Goal: Task Accomplishment & Management: Complete application form

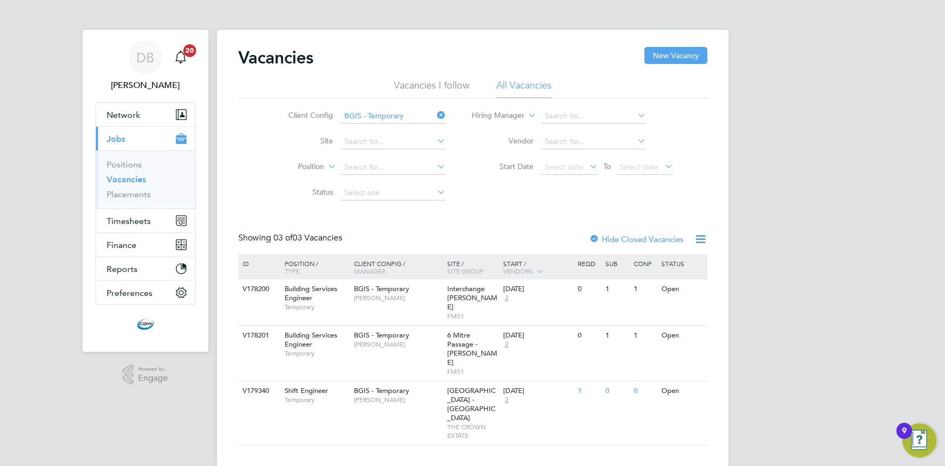
click at [435, 116] on icon at bounding box center [435, 115] width 0 height 15
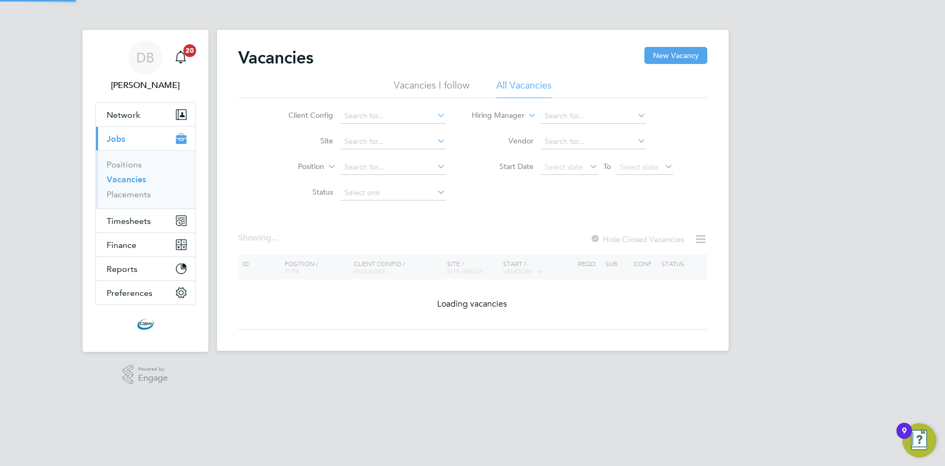
click at [435, 116] on icon at bounding box center [435, 115] width 0 height 15
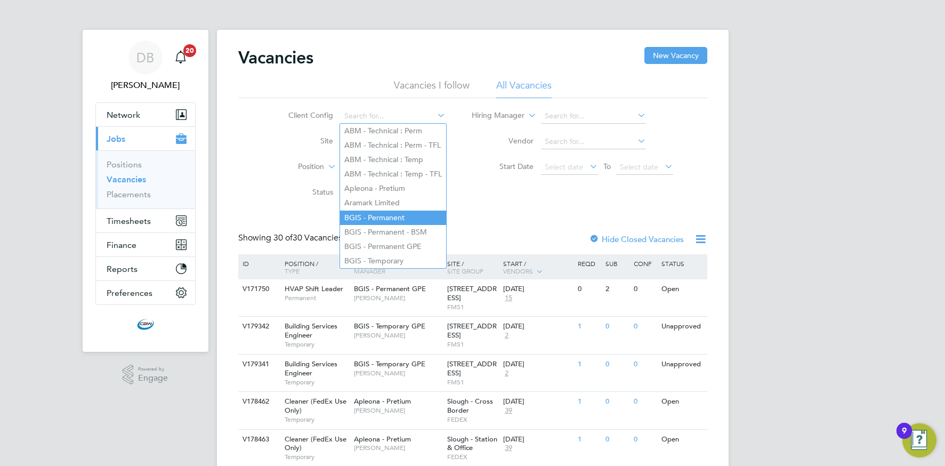
click at [366, 215] on li "BGIS - Permanent" at bounding box center [393, 218] width 106 height 14
type input "BGIS - Permanent"
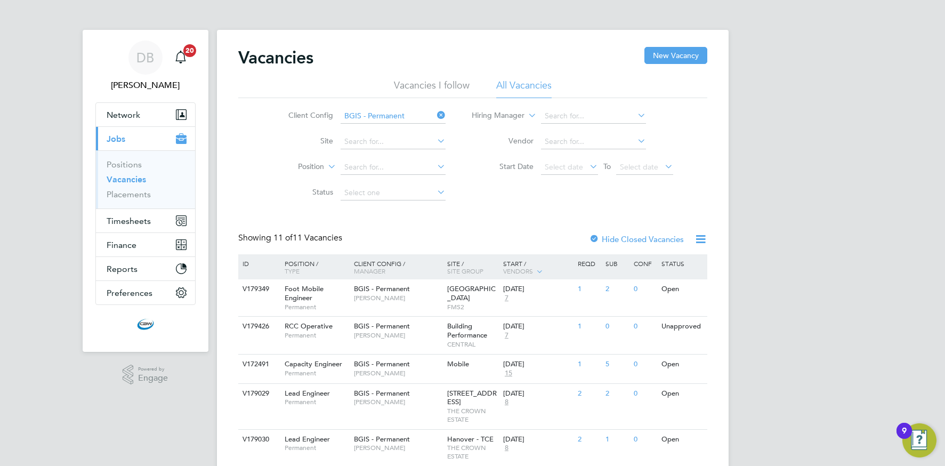
click at [435, 115] on icon at bounding box center [435, 115] width 0 height 15
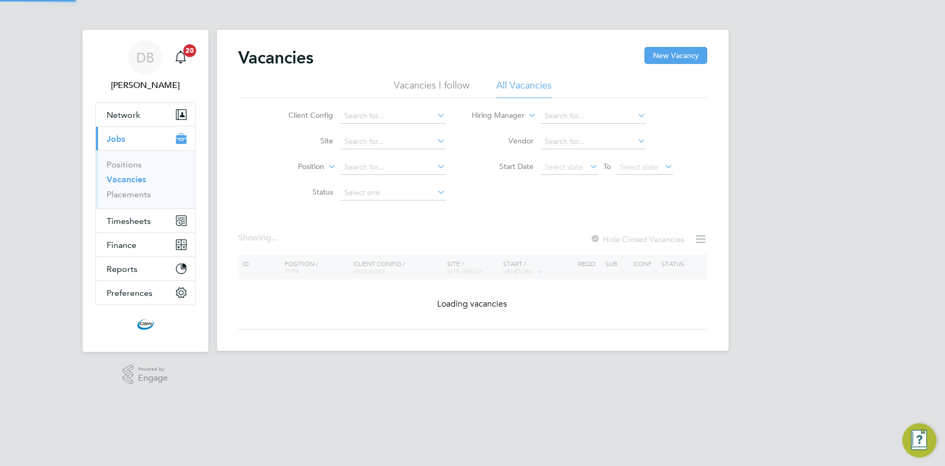
click at [435, 114] on icon at bounding box center [435, 115] width 0 height 15
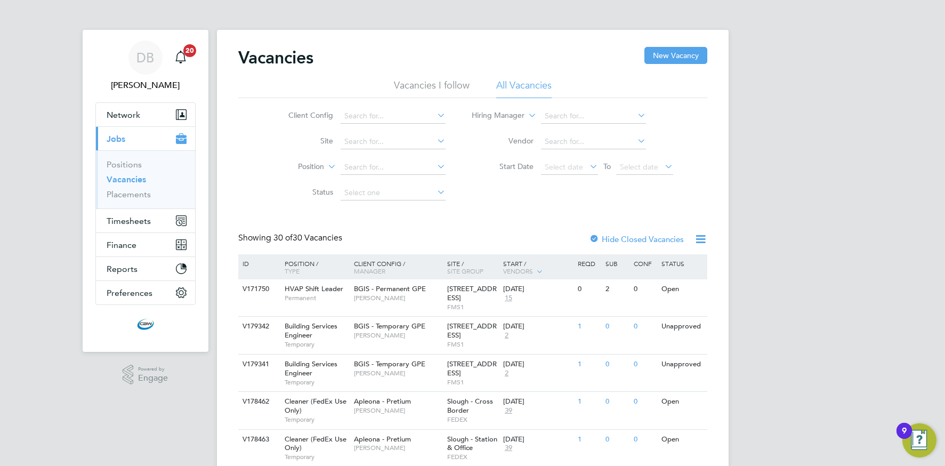
click at [376, 241] on li "BGIS - Permanent GPE" at bounding box center [393, 246] width 106 height 14
type input "BGIS - Permanent GPE"
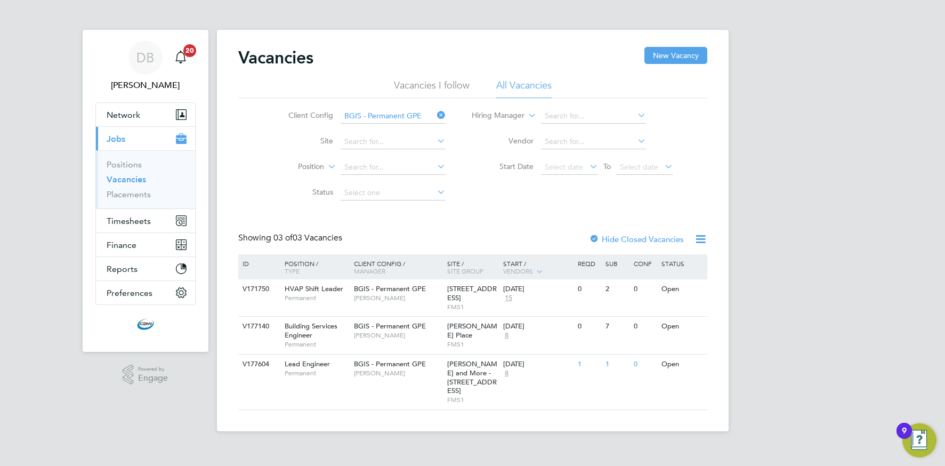
click at [435, 118] on icon at bounding box center [435, 115] width 0 height 15
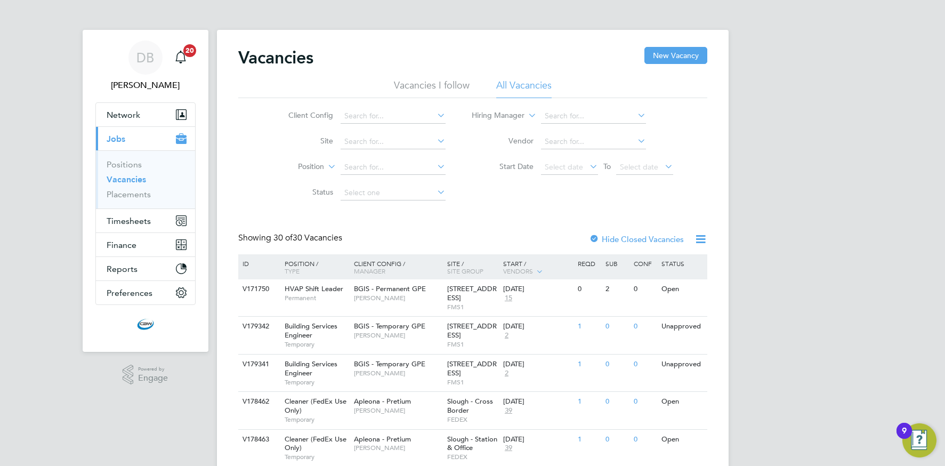
click at [435, 114] on icon at bounding box center [435, 115] width 0 height 15
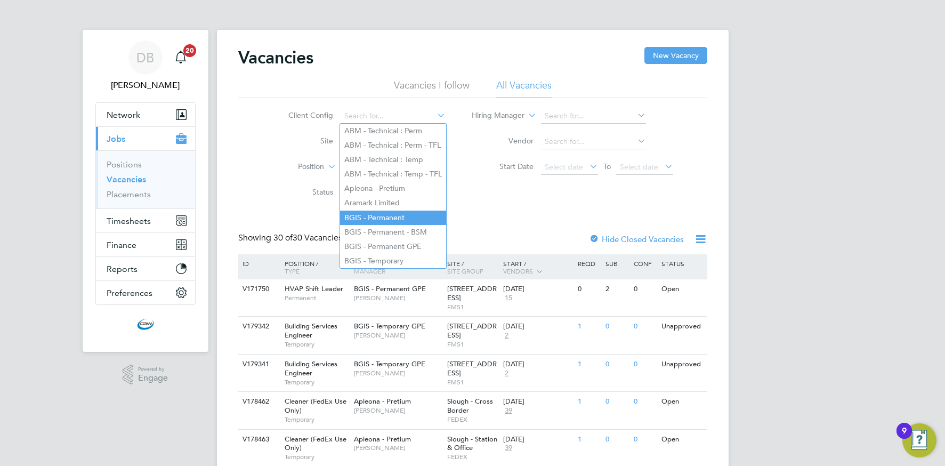
click at [367, 214] on li "BGIS - Permanent" at bounding box center [393, 218] width 106 height 14
type input "BGIS - Permanent"
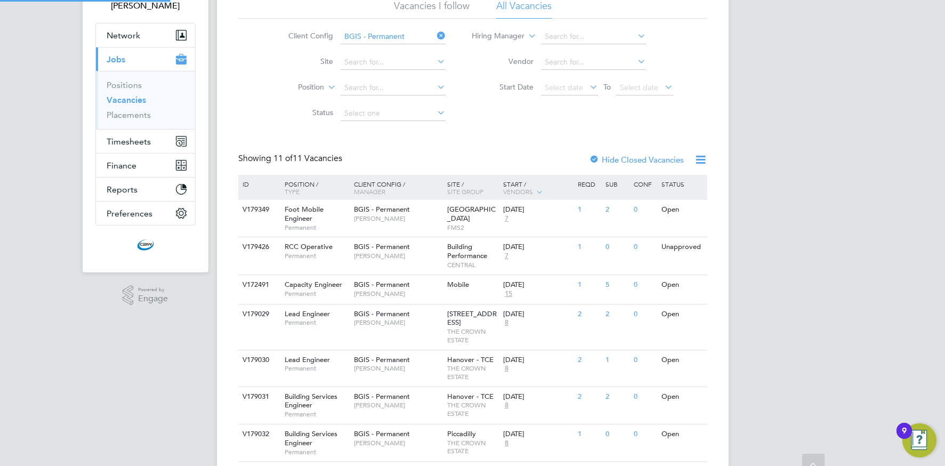
scroll to position [289, 0]
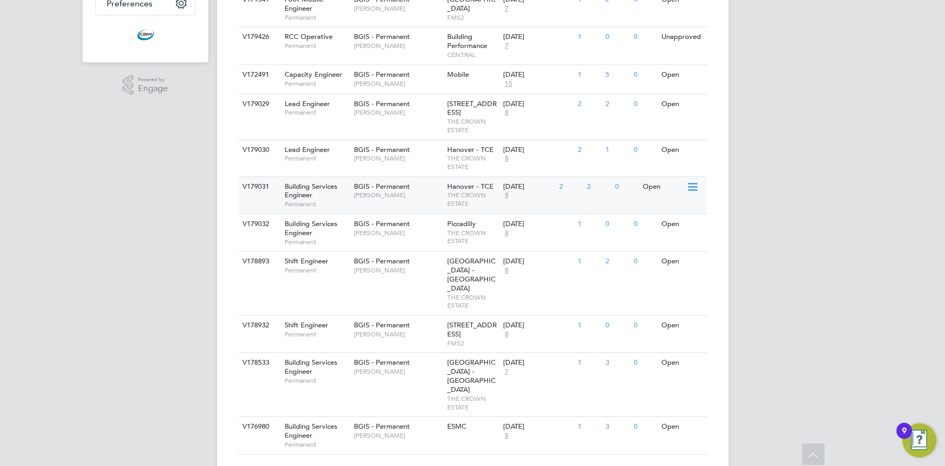
click at [440, 199] on span "[PERSON_NAME]" at bounding box center [398, 195] width 88 height 9
click at [373, 237] on span "[PERSON_NAME]" at bounding box center [398, 233] width 88 height 9
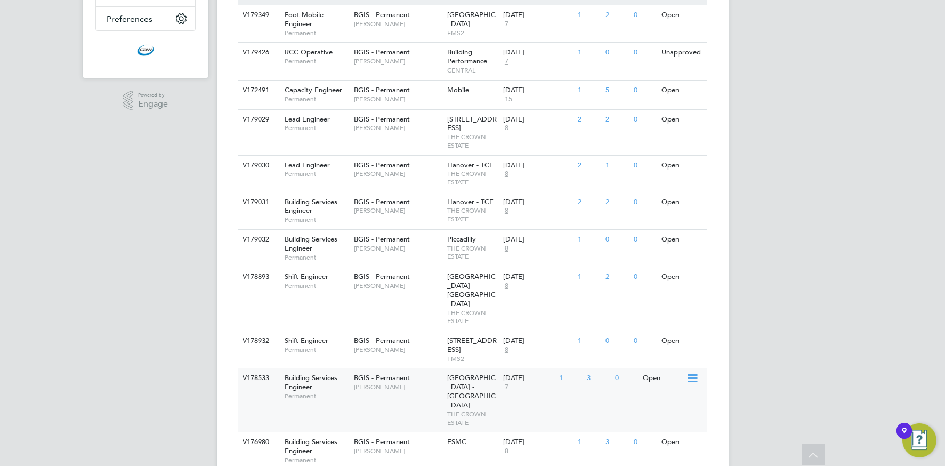
scroll to position [260, 0]
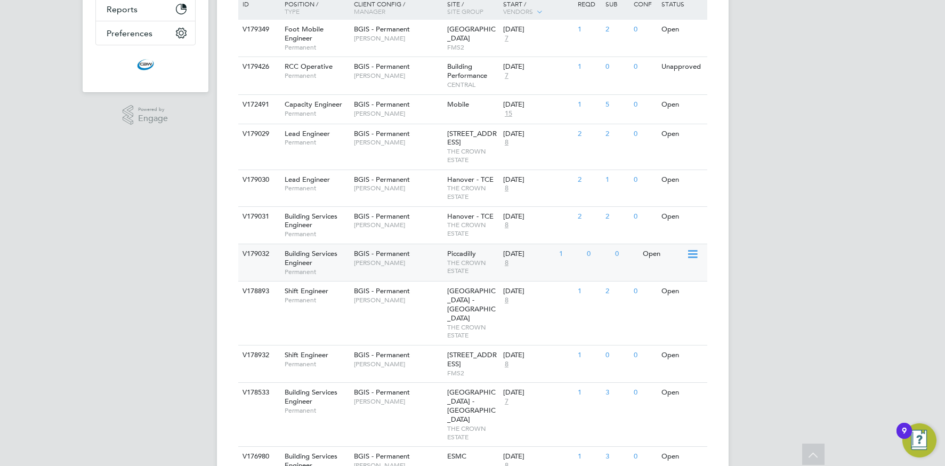
click at [390, 272] on div "BGIS - Permanent Kyriacos Savva" at bounding box center [397, 258] width 93 height 28
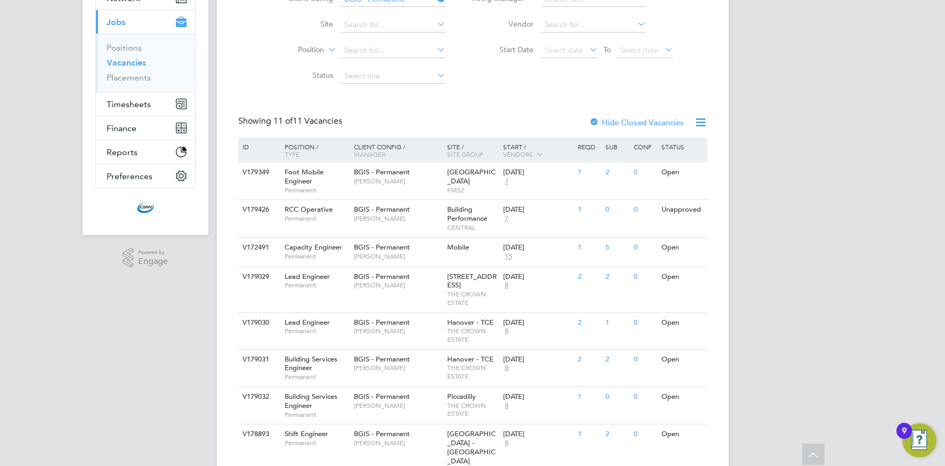
scroll to position [0, 0]
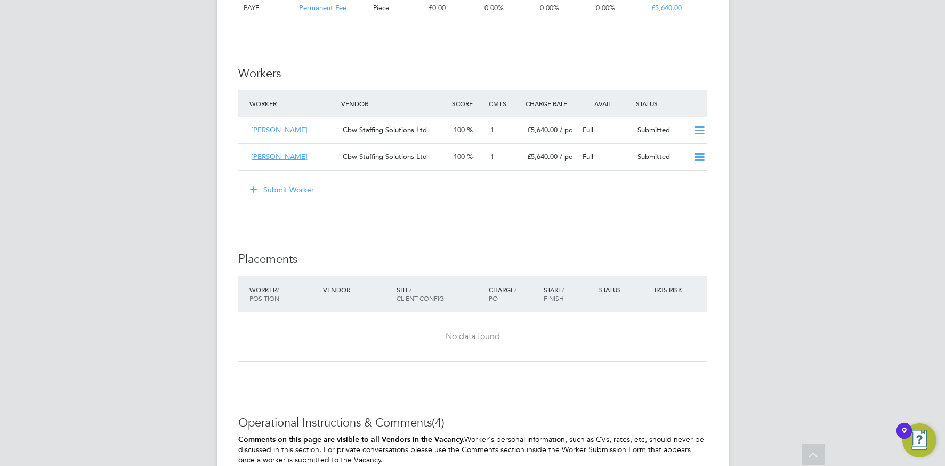
scroll to position [1420, 0]
click at [290, 200] on button "Submit Worker" at bounding box center [282, 191] width 80 height 17
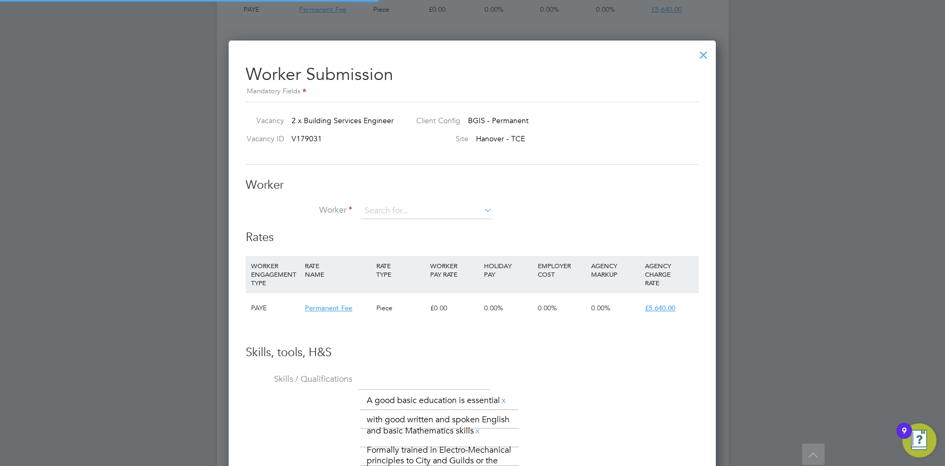
scroll to position [31, 72]
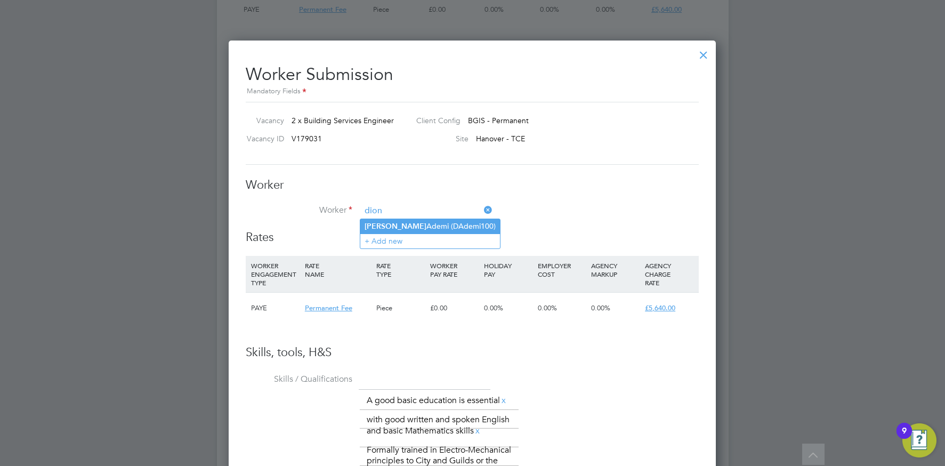
click at [391, 226] on li "Dion Ademi (DAdemi100)" at bounding box center [430, 226] width 140 height 14
type input "Dion Ademi (DAdemi100)"
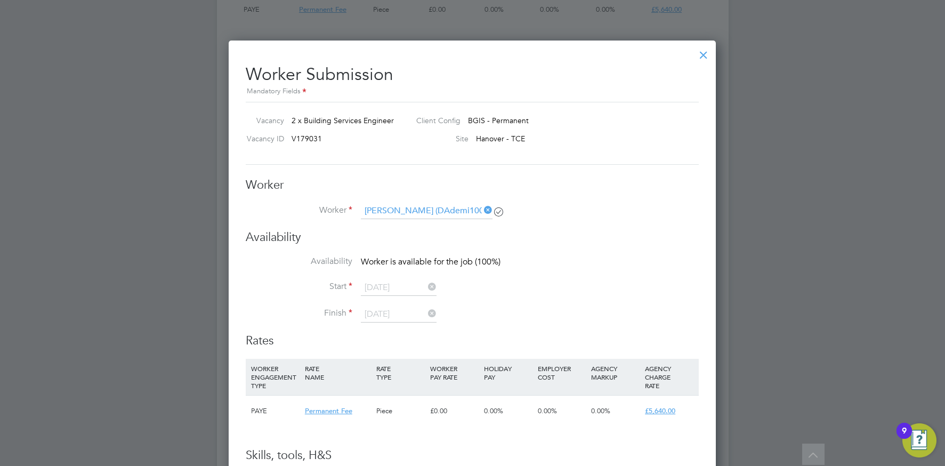
scroll to position [850, 488]
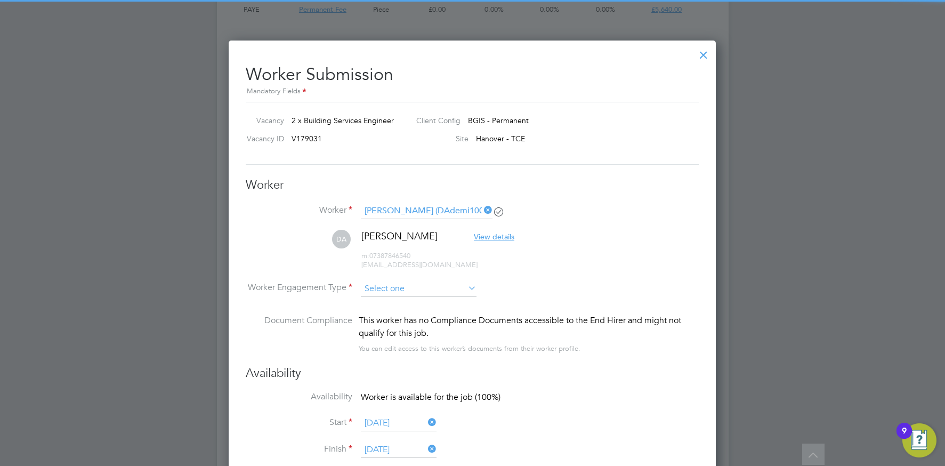
click at [398, 293] on input at bounding box center [419, 289] width 116 height 16
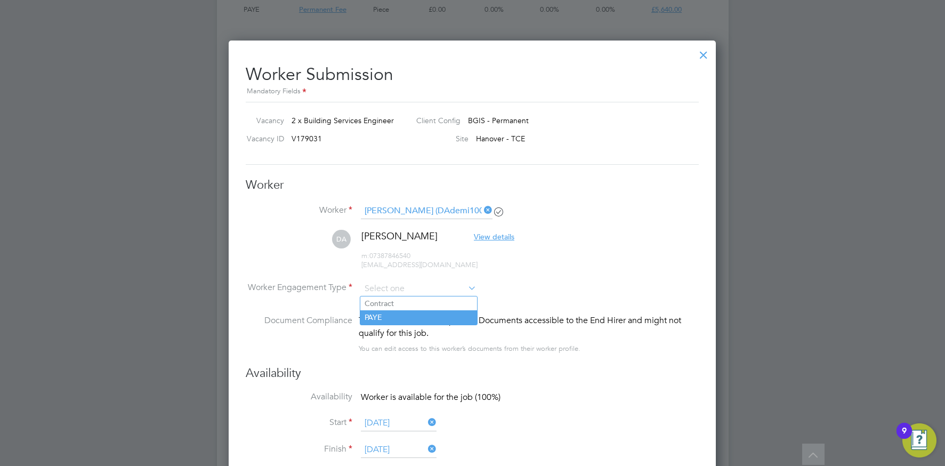
drag, startPoint x: 393, startPoint y: 320, endPoint x: 412, endPoint y: 315, distance: 19.8
click at [393, 320] on li "PAYE" at bounding box center [418, 317] width 117 height 14
type input "PAYE"
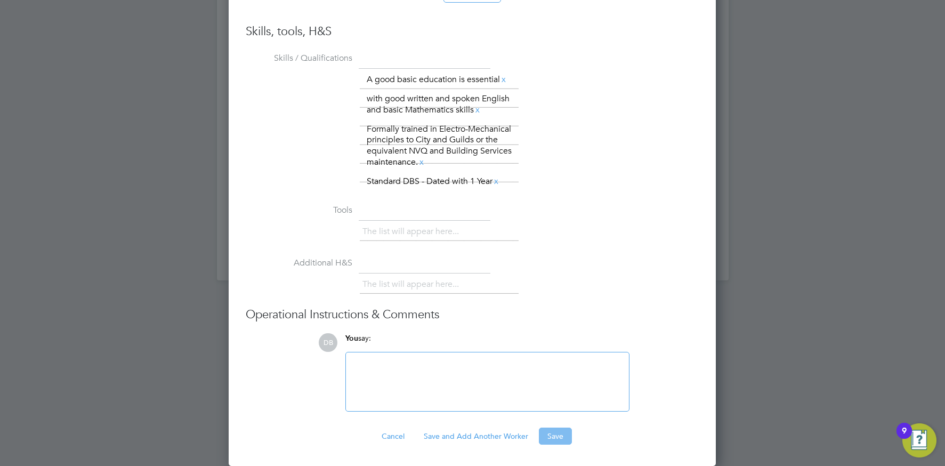
click at [557, 434] on button "Save" at bounding box center [555, 435] width 33 height 17
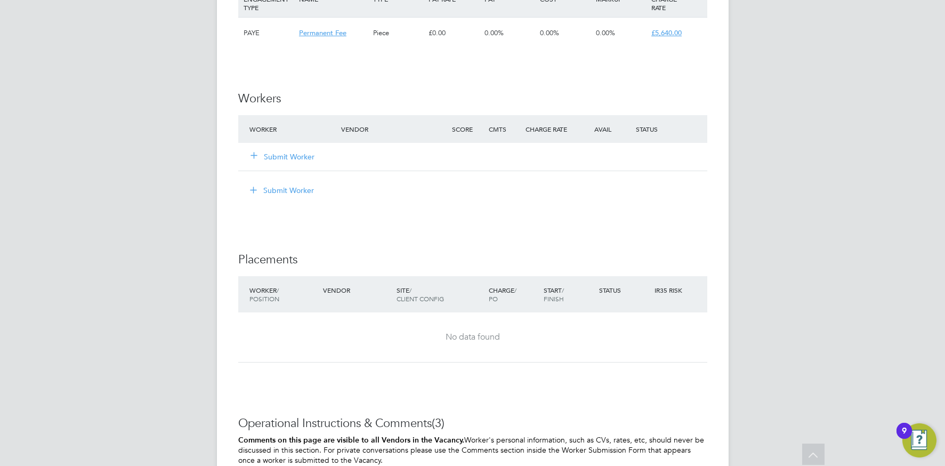
scroll to position [1423, 0]
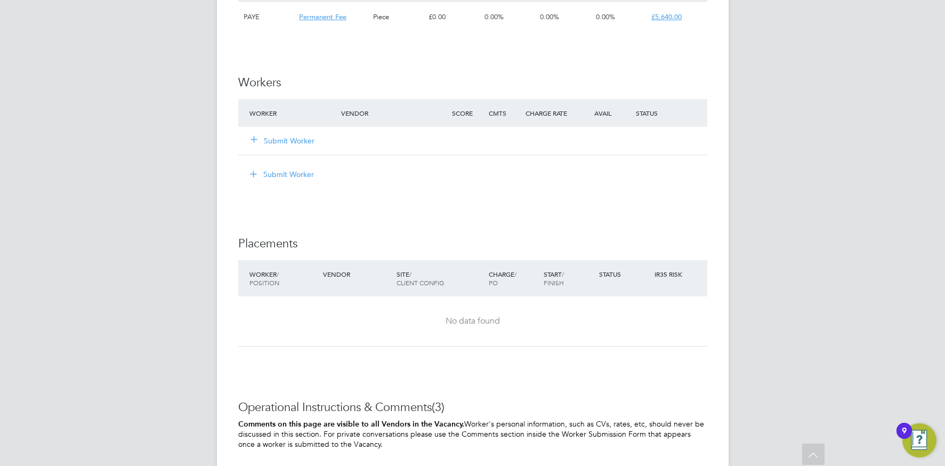
click at [282, 142] on button "Submit Worker" at bounding box center [283, 140] width 64 height 11
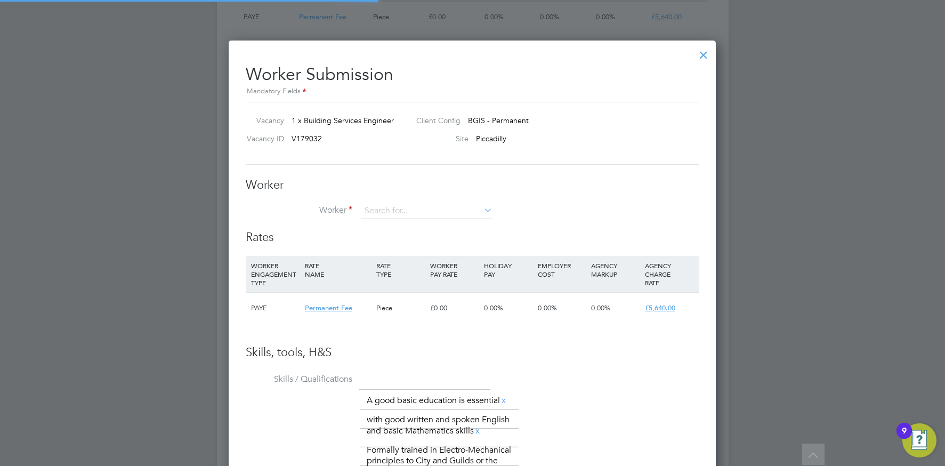
scroll to position [747, 488]
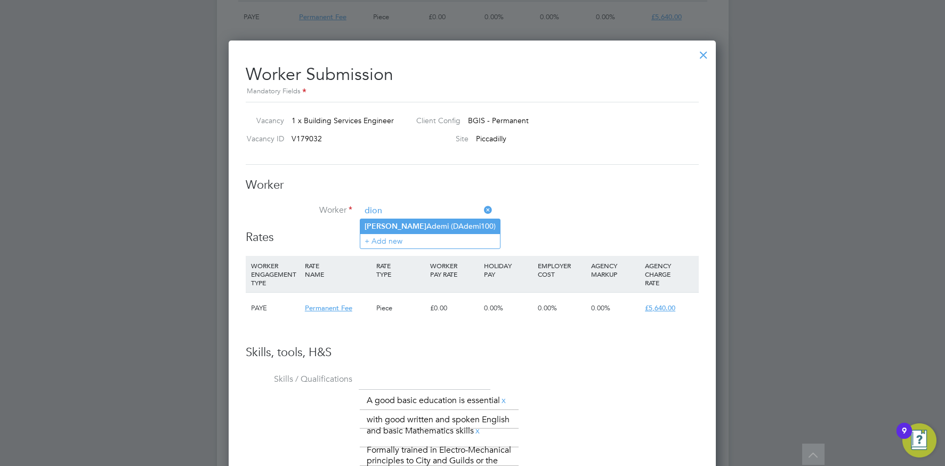
click at [416, 223] on li "[PERSON_NAME] (DAdemi100)" at bounding box center [430, 226] width 140 height 14
type input "[PERSON_NAME] (DAdemi100)"
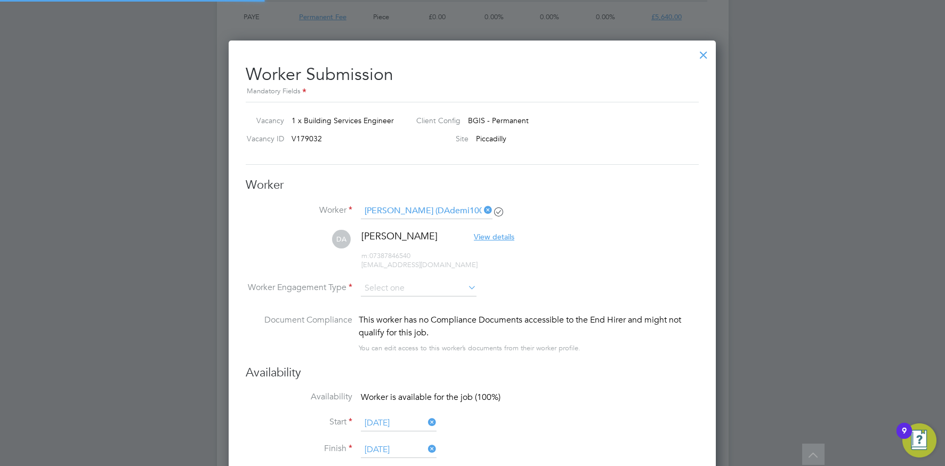
scroll to position [985, 488]
click at [430, 281] on input at bounding box center [419, 289] width 116 height 16
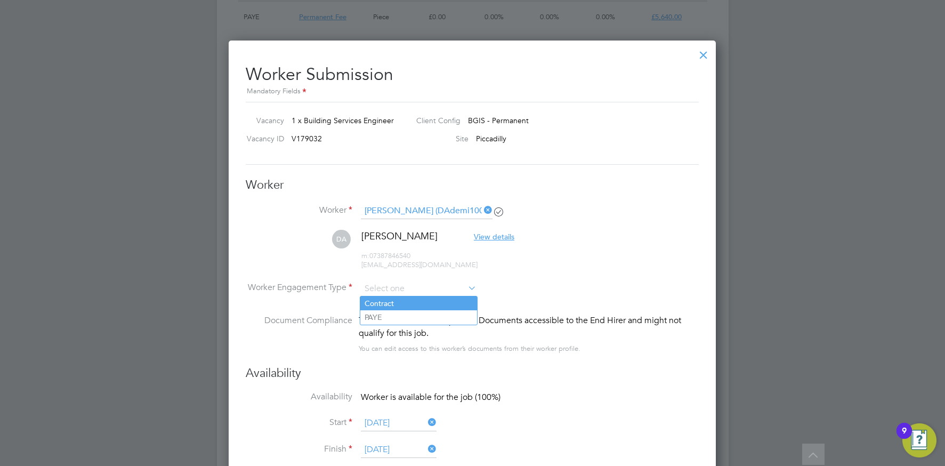
drag, startPoint x: 405, startPoint y: 315, endPoint x: 409, endPoint y: 308, distance: 8.1
click at [405, 315] on li "PAYE" at bounding box center [418, 317] width 117 height 14
type input "PAYE"
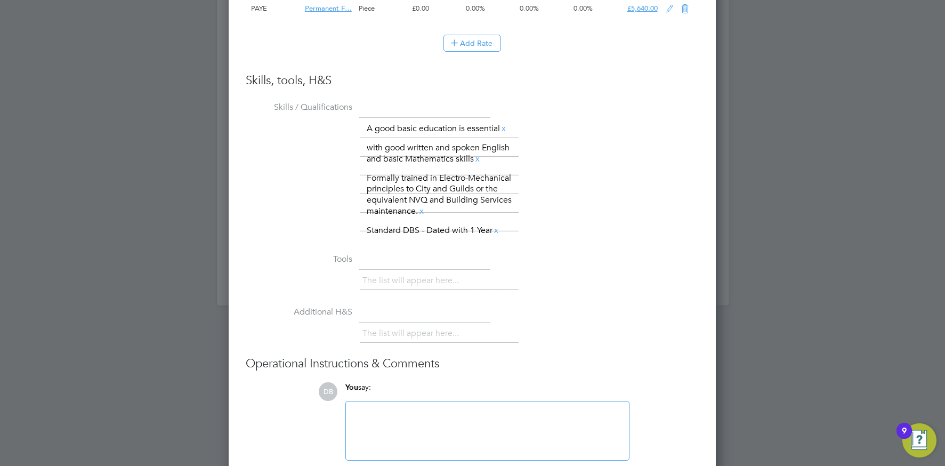
scroll to position [0, 0]
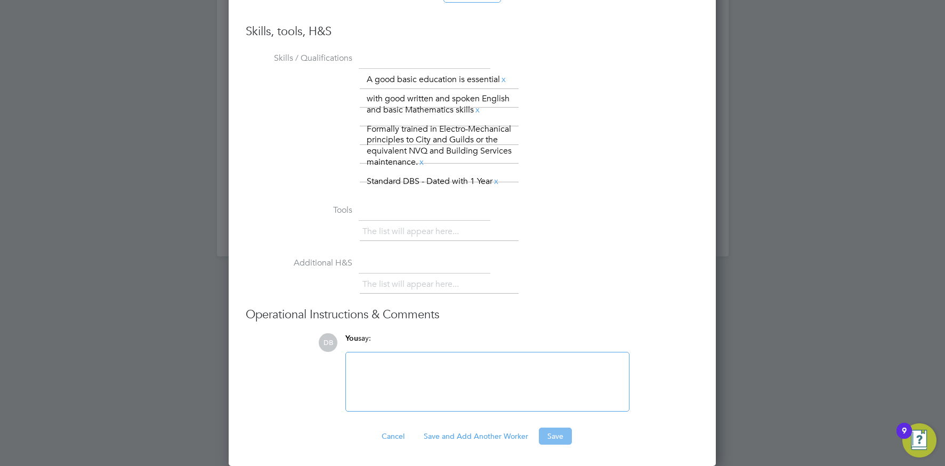
click at [553, 433] on button "Save" at bounding box center [555, 435] width 33 height 17
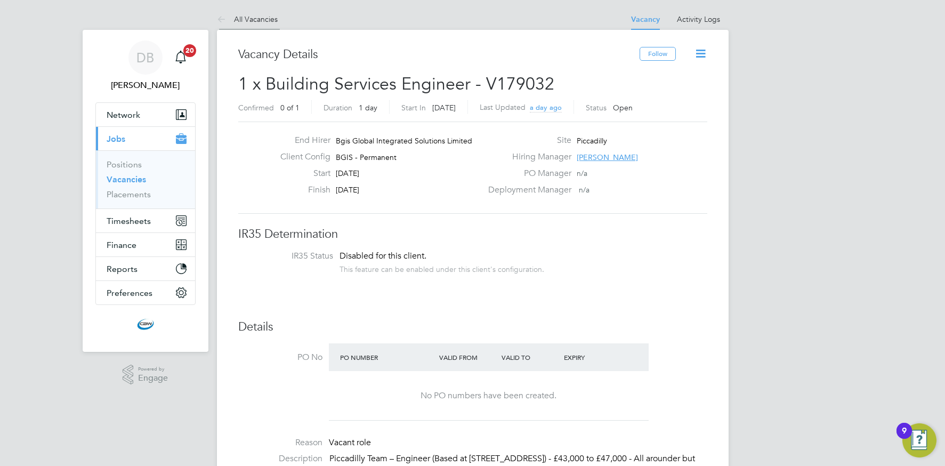
click at [241, 18] on link "All Vacancies" at bounding box center [247, 19] width 61 height 10
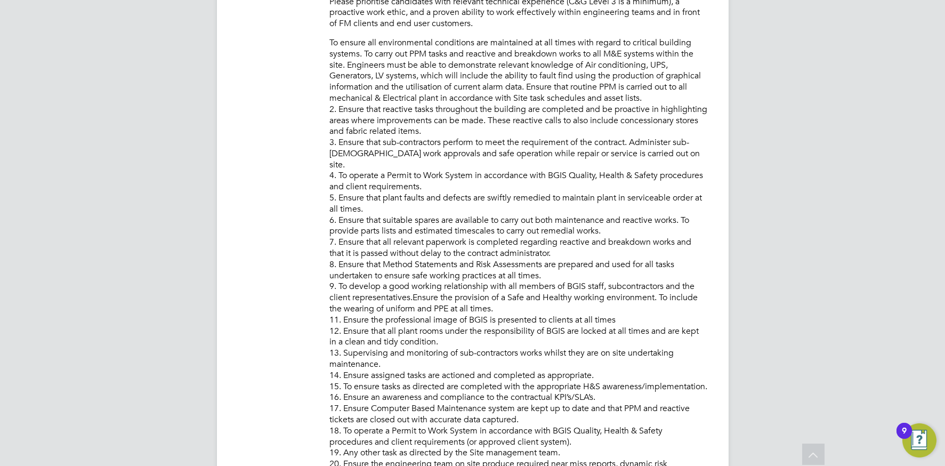
scroll to position [463, 0]
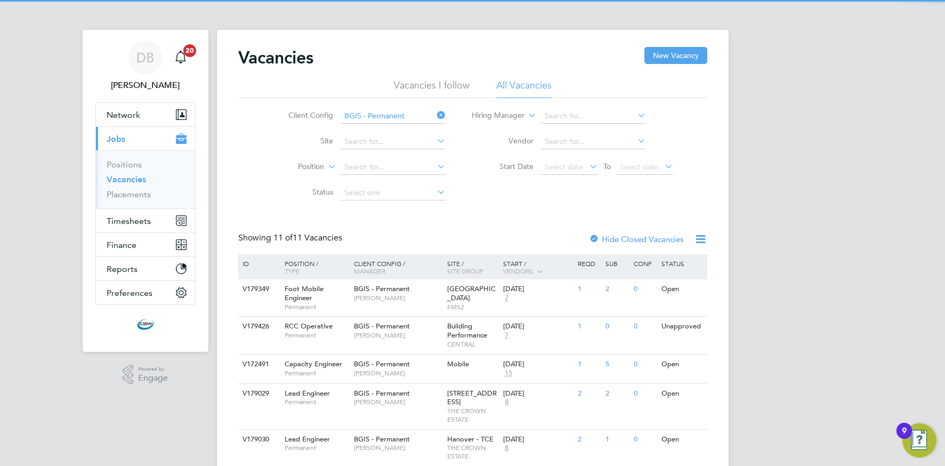
scroll to position [289, 0]
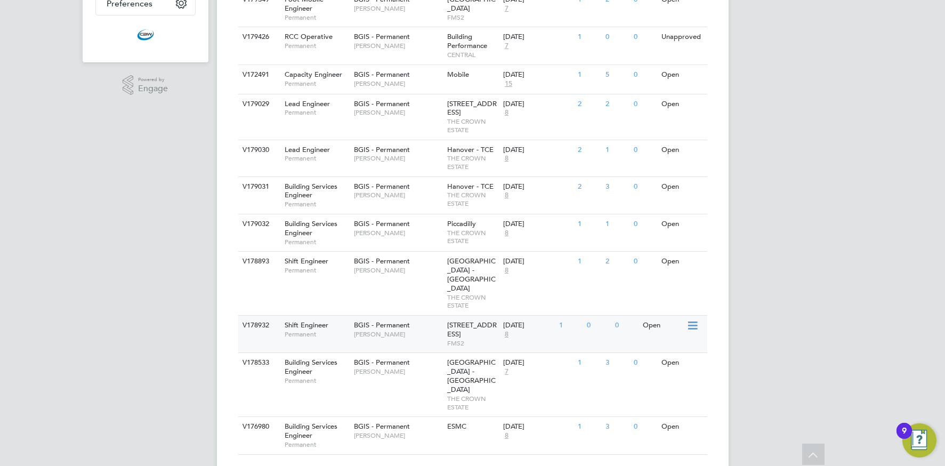
click at [437, 320] on div "BGIS - Permanent [PERSON_NAME]" at bounding box center [397, 329] width 93 height 28
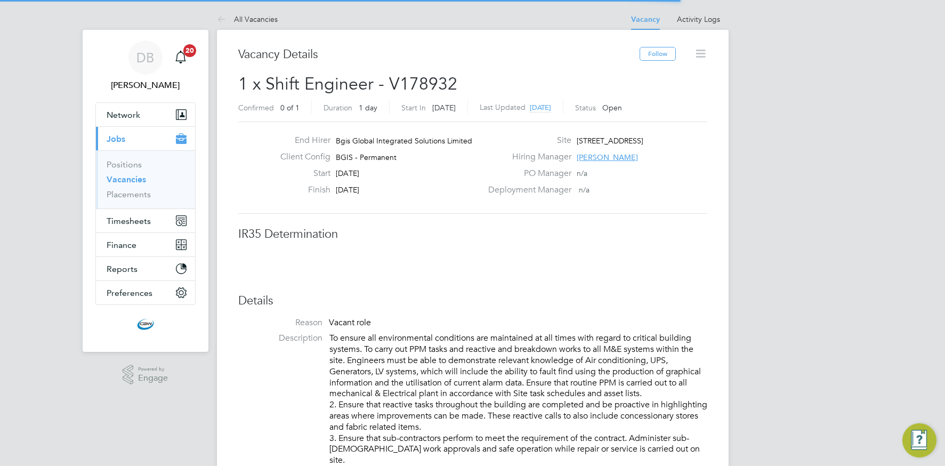
scroll to position [31, 75]
